Goal: Task Accomplishment & Management: Complete application form

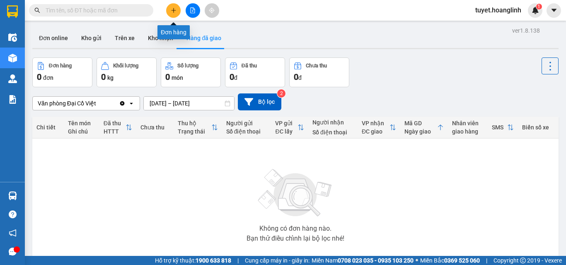
drag, startPoint x: 171, startPoint y: 14, endPoint x: 174, endPoint y: 19, distance: 5.9
click at [171, 14] on button at bounding box center [173, 10] width 14 height 14
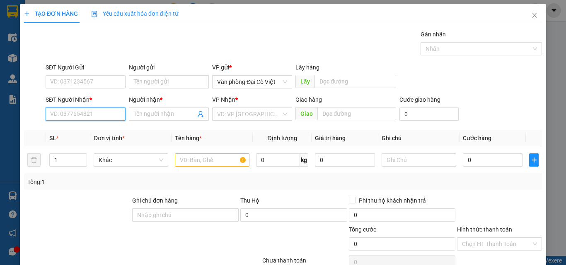
click at [97, 113] on input "SĐT Người Nhận *" at bounding box center [86, 114] width 80 height 13
click at [113, 116] on input "SĐT Người Nhận *" at bounding box center [86, 114] width 80 height 13
type input "0963834579"
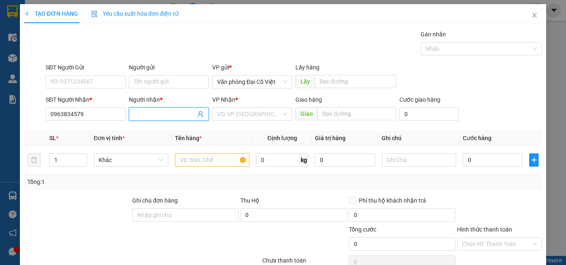
click at [156, 114] on input "Người nhận *" at bounding box center [165, 114] width 62 height 9
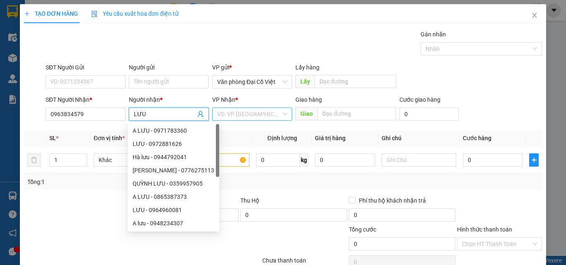
type input "LƯU"
click at [273, 114] on input "search" at bounding box center [249, 114] width 64 height 12
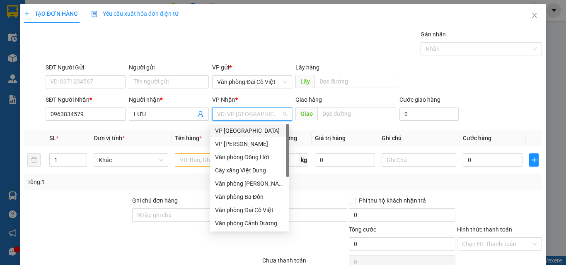
drag, startPoint x: 288, startPoint y: 136, endPoint x: 297, endPoint y: 104, distance: 33.0
click at [297, 106] on body "Kết quả tìm kiếm ( 0 ) Bộ lọc No Data tuyet.hoanglinh 1 Điều hành xe Kho hàng m…" at bounding box center [283, 132] width 566 height 265
drag, startPoint x: 285, startPoint y: 149, endPoint x: 288, endPoint y: 155, distance: 6.5
click at [288, 155] on div "VP [PERSON_NAME] VP [PERSON_NAME] Văn phòng Đồng Hới Cây xăng Việt Dung Văn phò…" at bounding box center [249, 177] width 79 height 106
drag, startPoint x: 287, startPoint y: 145, endPoint x: 290, endPoint y: 116, distance: 29.1
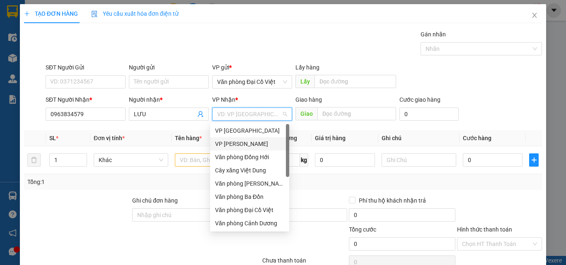
click at [290, 116] on body "Kết quả tìm kiếm ( 0 ) Bộ lọc No Data tuyet.hoanglinh 1 Điều hành xe Kho hàng m…" at bounding box center [283, 132] width 566 height 265
click at [249, 195] on div "Văn phòng Ba Đồn" at bounding box center [249, 197] width 69 height 9
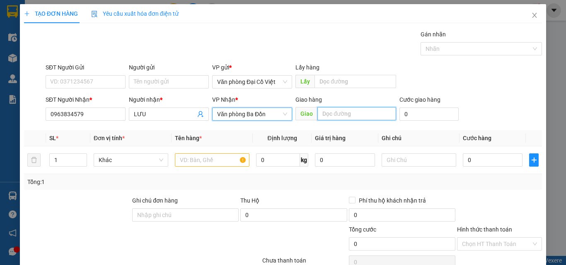
click at [340, 113] on input "text" at bounding box center [356, 113] width 79 height 13
type input "CẦU CHÂU HÓA"
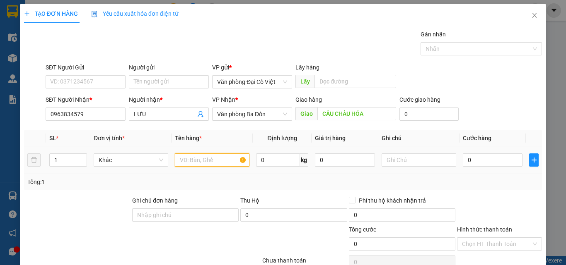
click at [193, 157] on input "text" at bounding box center [212, 160] width 75 height 13
type input "THUỐC"
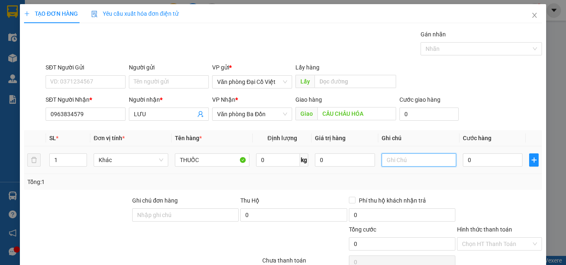
click at [417, 163] on input "text" at bounding box center [418, 160] width 75 height 13
type input "K"
type input "1K"
click at [470, 159] on input "0" at bounding box center [492, 160] width 60 height 13
type input "3"
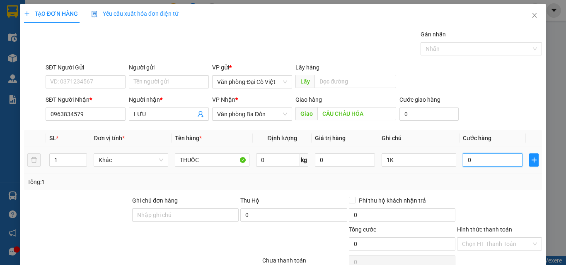
type input "3"
type input "30"
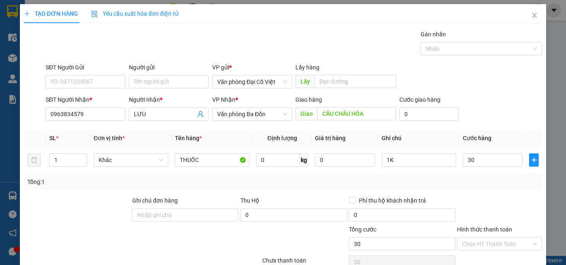
type input "30.000"
click at [465, 186] on div "Tổng: 1" at bounding box center [282, 182] width 511 height 9
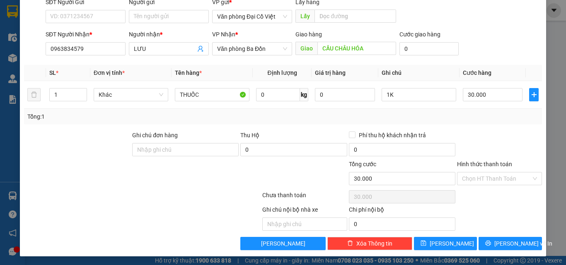
scroll to position [67, 0]
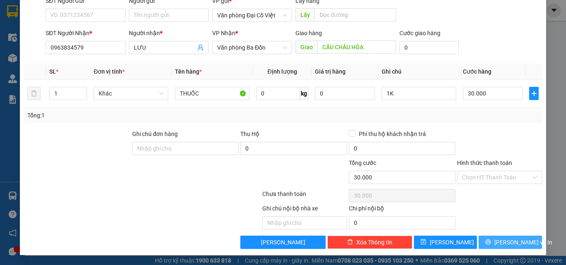
click at [504, 241] on span "[PERSON_NAME] và In" at bounding box center [523, 242] width 58 height 9
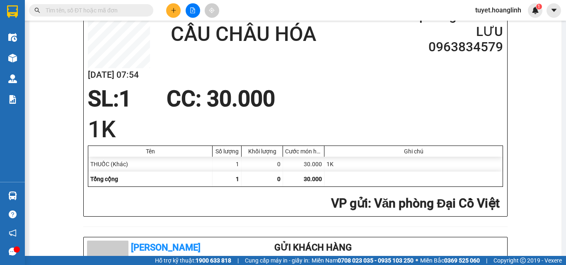
scroll to position [124, 0]
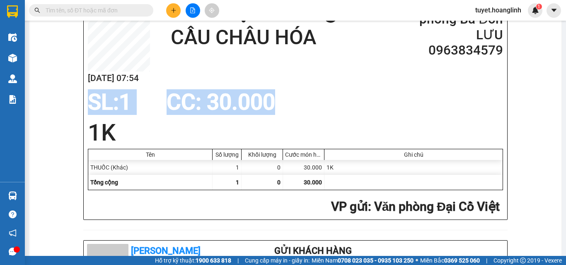
drag, startPoint x: 559, startPoint y: 111, endPoint x: 565, endPoint y: 52, distance: 59.6
click at [565, 52] on main "In mẫu A5 Hoàng Linh B4X73725 [DATE] 07:54 Giao dọc đường CẦU CHÂU HÓA VP Nhận:…" at bounding box center [283, 128] width 566 height 256
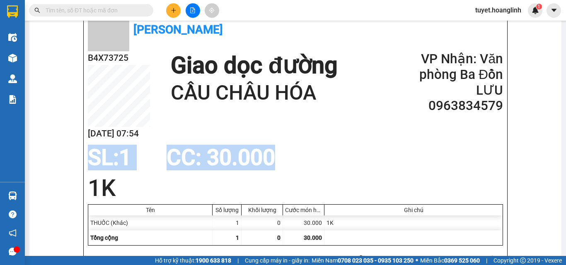
scroll to position [0, 0]
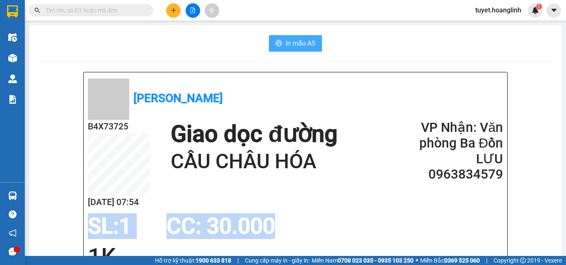
click at [305, 44] on span "In mẫu A5" at bounding box center [300, 43] width 30 height 10
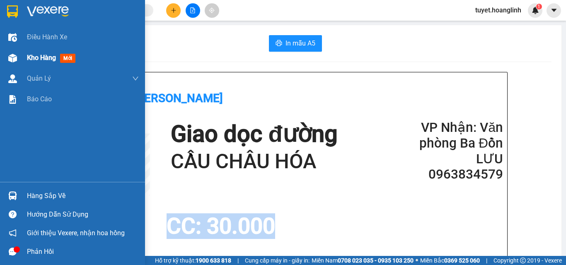
click at [37, 56] on span "Kho hàng" at bounding box center [41, 58] width 29 height 8
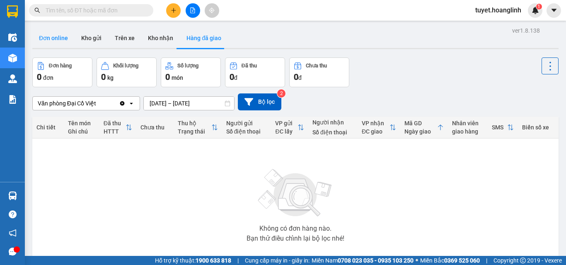
click at [41, 34] on button "Đơn online" at bounding box center [53, 38] width 42 height 20
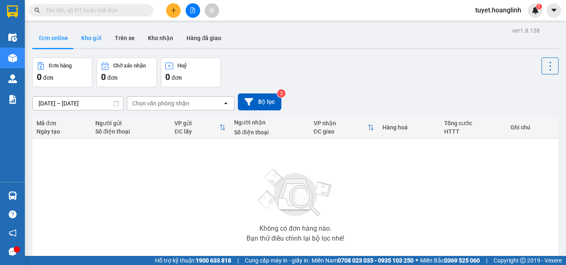
click at [96, 32] on button "Kho gửi" at bounding box center [92, 38] width 34 height 20
type input "[DATE] – [DATE]"
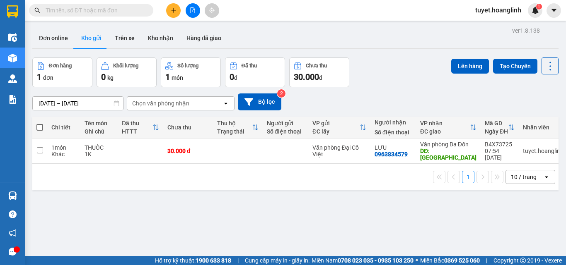
click at [361, 119] on div "VP gửi ĐC lấy" at bounding box center [339, 127] width 54 height 17
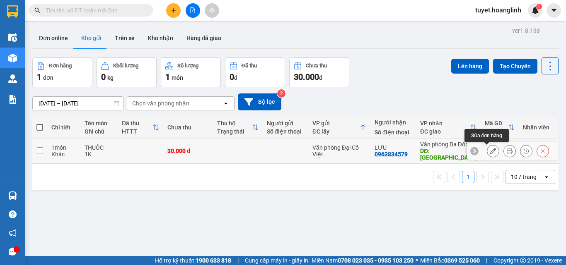
click at [490, 151] on icon at bounding box center [493, 151] width 6 height 6
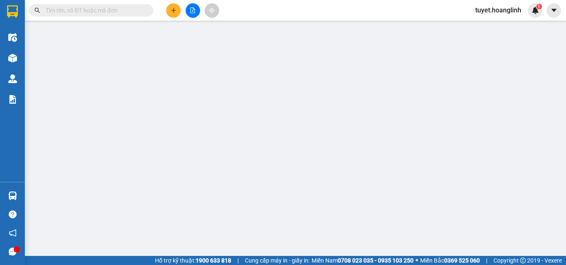
type input "0963834579"
type input "LƯU"
type input "CẦU CHÂU HÓA"
type input "30.000"
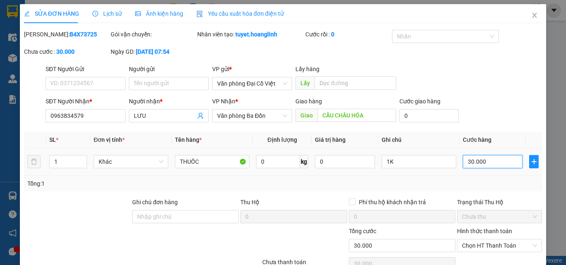
click at [489, 161] on input "30.000" at bounding box center [492, 161] width 60 height 13
type input "5"
type input "50"
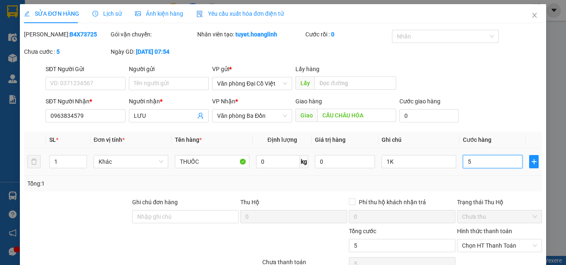
type input "50"
type input "50.000"
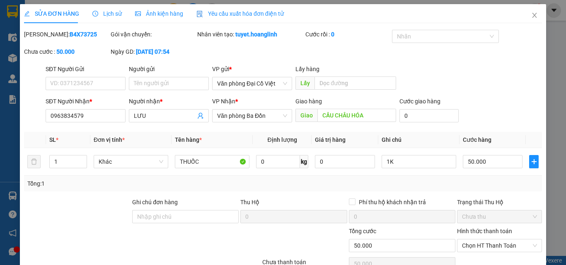
click at [487, 181] on div "Tổng: 1" at bounding box center [282, 183] width 511 height 9
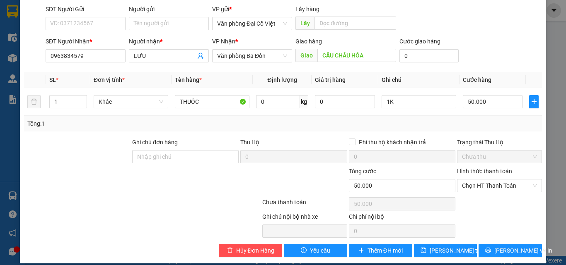
scroll to position [68, 0]
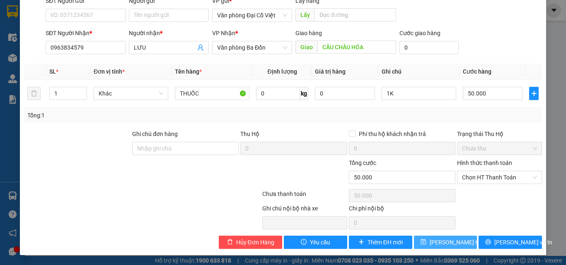
click at [438, 241] on span "[PERSON_NAME] thay đổi" at bounding box center [462, 242] width 66 height 9
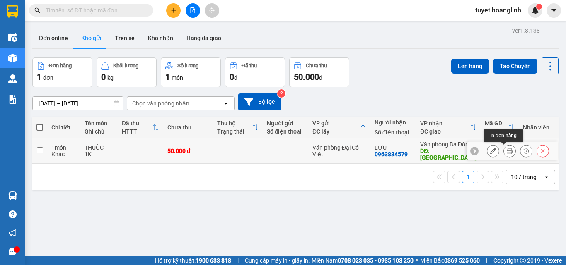
click at [506, 151] on icon at bounding box center [509, 151] width 6 height 6
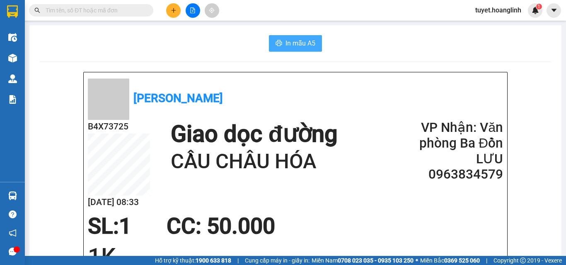
click at [297, 41] on span "In mẫu A5" at bounding box center [300, 43] width 30 height 10
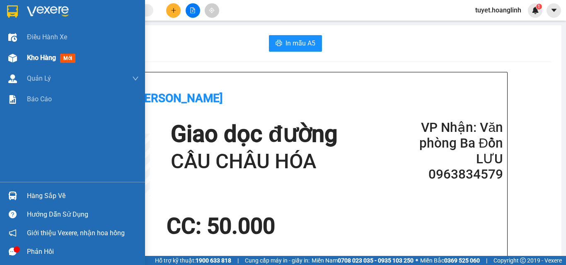
click at [16, 59] on img at bounding box center [12, 58] width 9 height 9
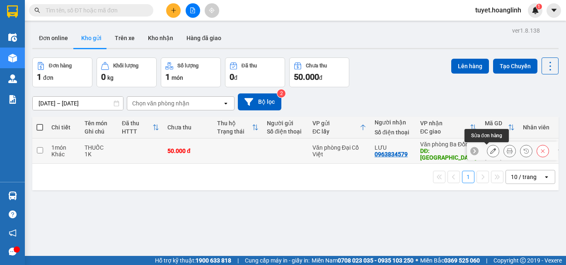
click at [490, 151] on icon at bounding box center [493, 151] width 6 height 6
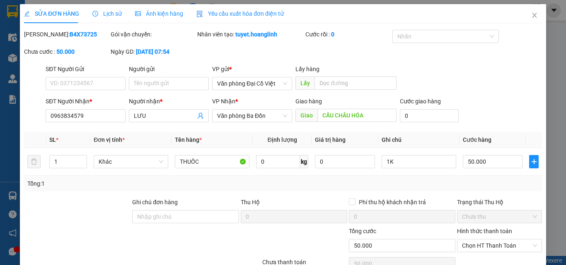
type input "0963834579"
type input "LƯU"
type input "CẦU CHÂU HÓA"
type input "50.000"
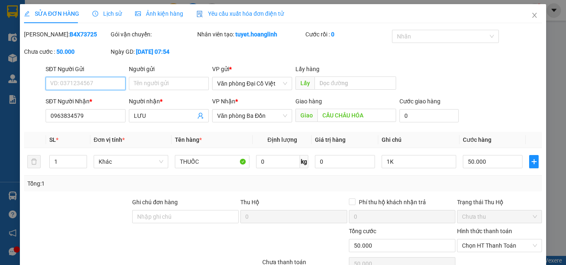
scroll to position [68, 0]
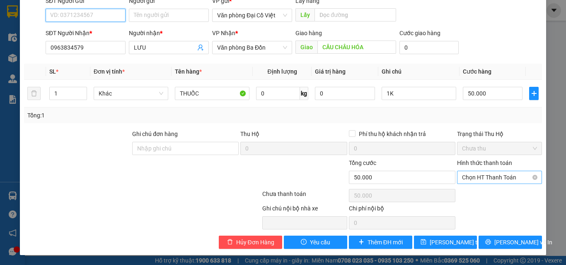
click at [479, 178] on span "Chọn HT Thanh Toán" at bounding box center [499, 177] width 75 height 12
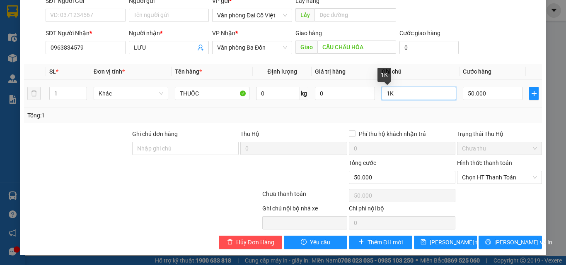
drag, startPoint x: 389, startPoint y: 93, endPoint x: 380, endPoint y: 94, distance: 9.6
click at [381, 94] on input "1K" at bounding box center [418, 93] width 75 height 13
type input "HS"
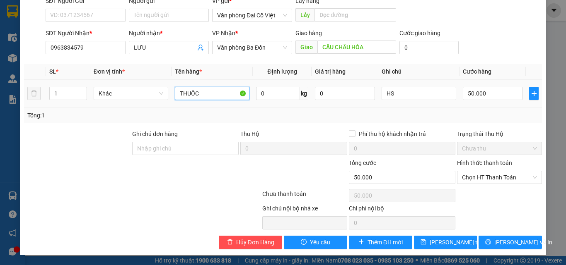
drag, startPoint x: 207, startPoint y: 93, endPoint x: 170, endPoint y: 94, distance: 37.3
click at [171, 94] on td "THUỐC" at bounding box center [211, 94] width 81 height 28
click at [484, 177] on span "Chọn HT Thanh Toán" at bounding box center [499, 177] width 75 height 12
type input "HS"
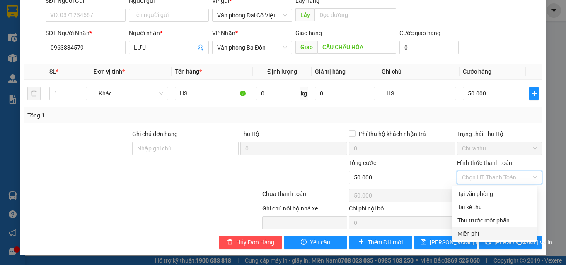
click at [463, 232] on div "Miễn phí" at bounding box center [494, 233] width 74 height 9
type input "0"
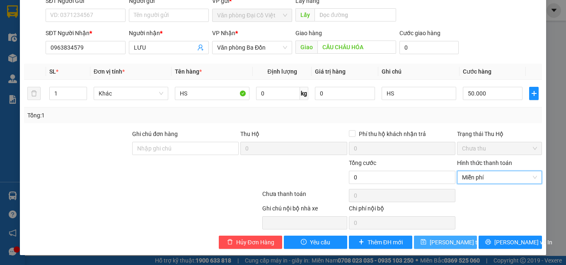
click at [429, 243] on span "[PERSON_NAME] thay đổi" at bounding box center [462, 242] width 66 height 9
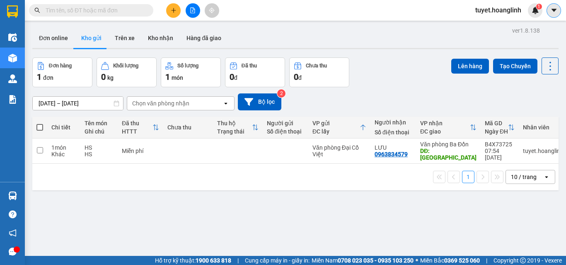
click at [555, 10] on icon "caret-down" at bounding box center [553, 10] width 7 height 7
